Goal: Transaction & Acquisition: Purchase product/service

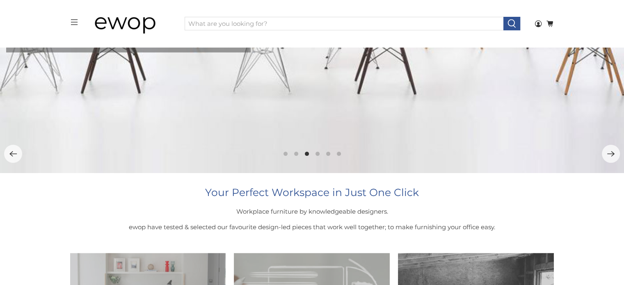
scroll to position [124, 0]
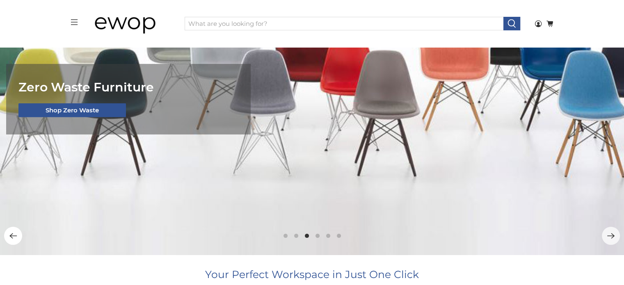
click at [14, 239] on icon "Previous" at bounding box center [13, 236] width 8 height 8
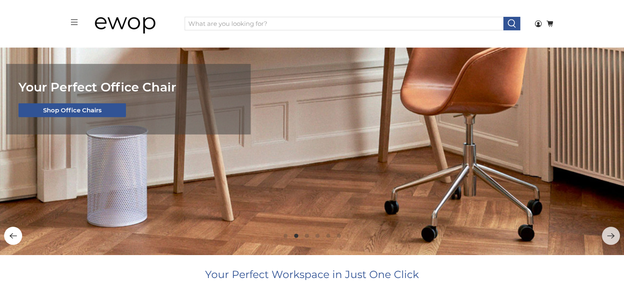
click at [14, 239] on icon "Previous" at bounding box center [13, 236] width 8 height 8
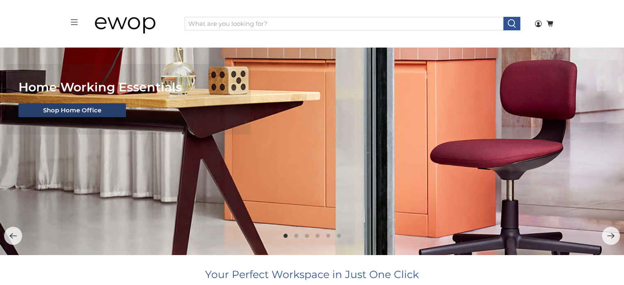
click at [54, 110] on link "Shop Home Office" at bounding box center [72, 110] width 108 height 14
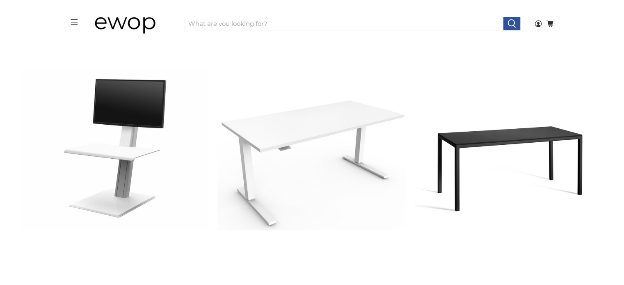
scroll to position [3142, 0]
